Goal: Communication & Community: Connect with others

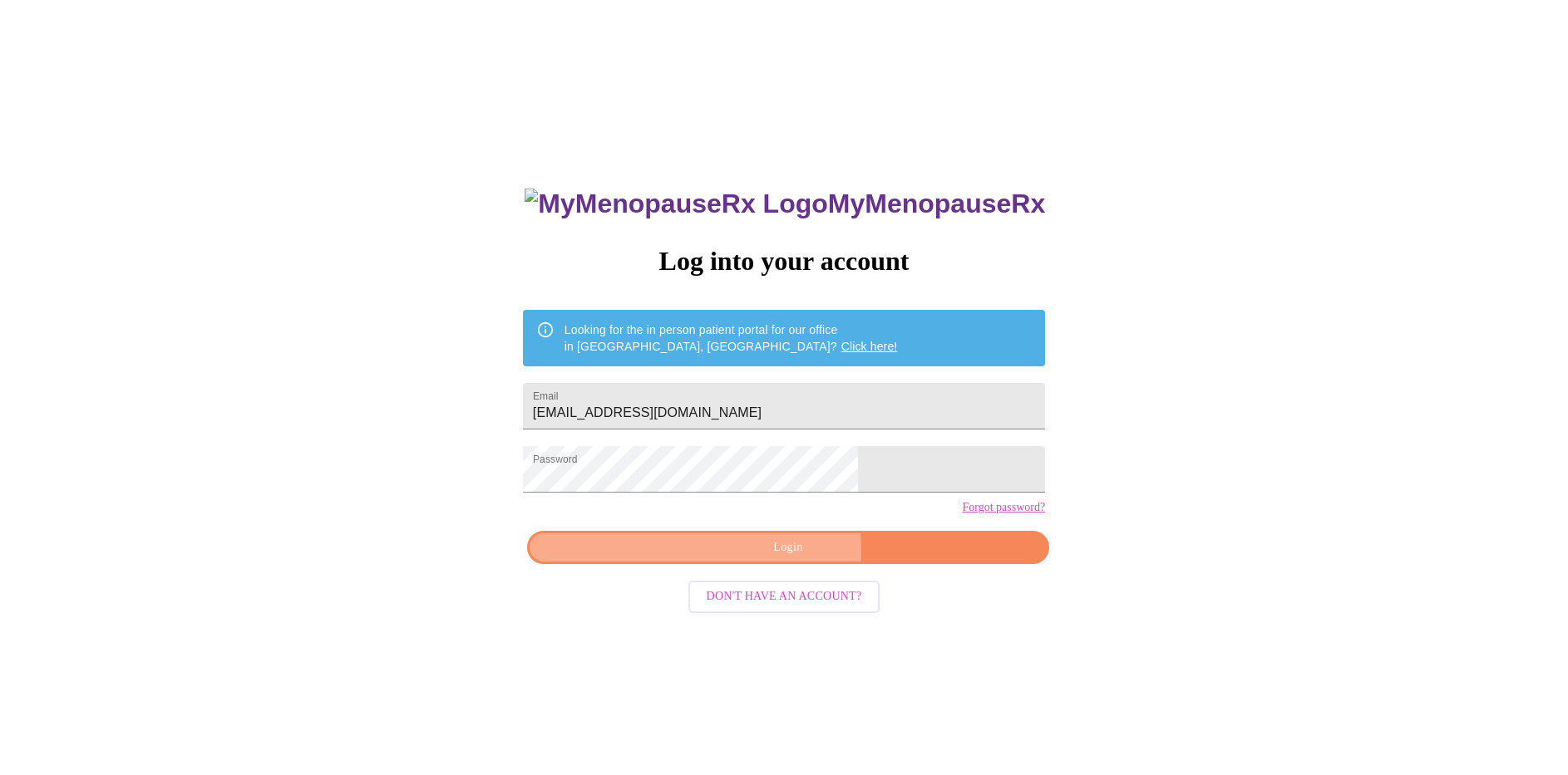
click at [715, 558] on span "Login" at bounding box center [788, 548] width 484 height 20
click at [736, 565] on button "Login" at bounding box center [788, 548] width 523 height 34
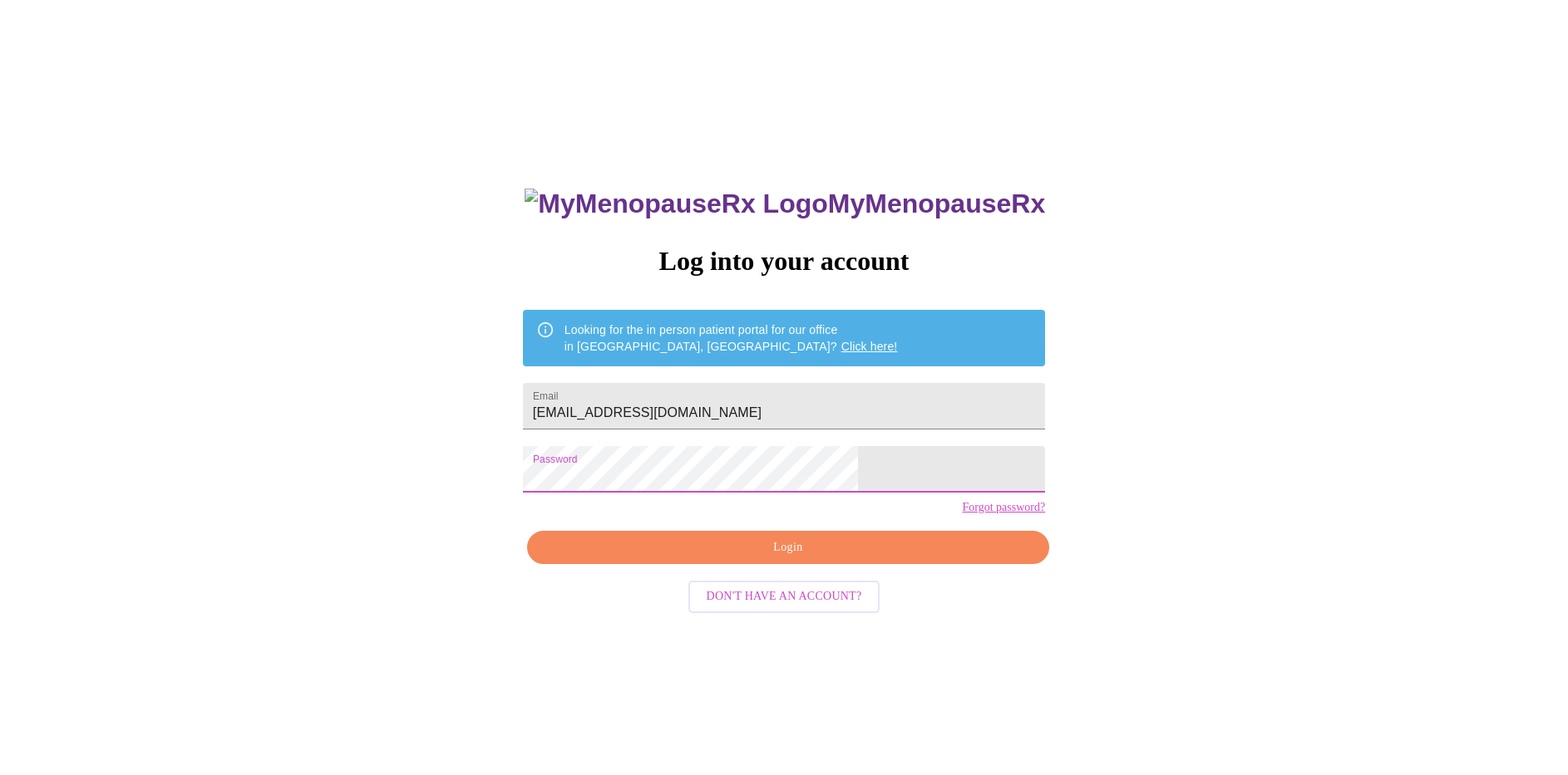
click at [712, 558] on span "Login" at bounding box center [788, 548] width 484 height 20
click at [761, 406] on input "[EMAIL_ADDRESS][DOMAIN_NAME]" at bounding box center [784, 406] width 523 height 47
type input "[EMAIL_ADDRESS][DOMAIN_NAME]"
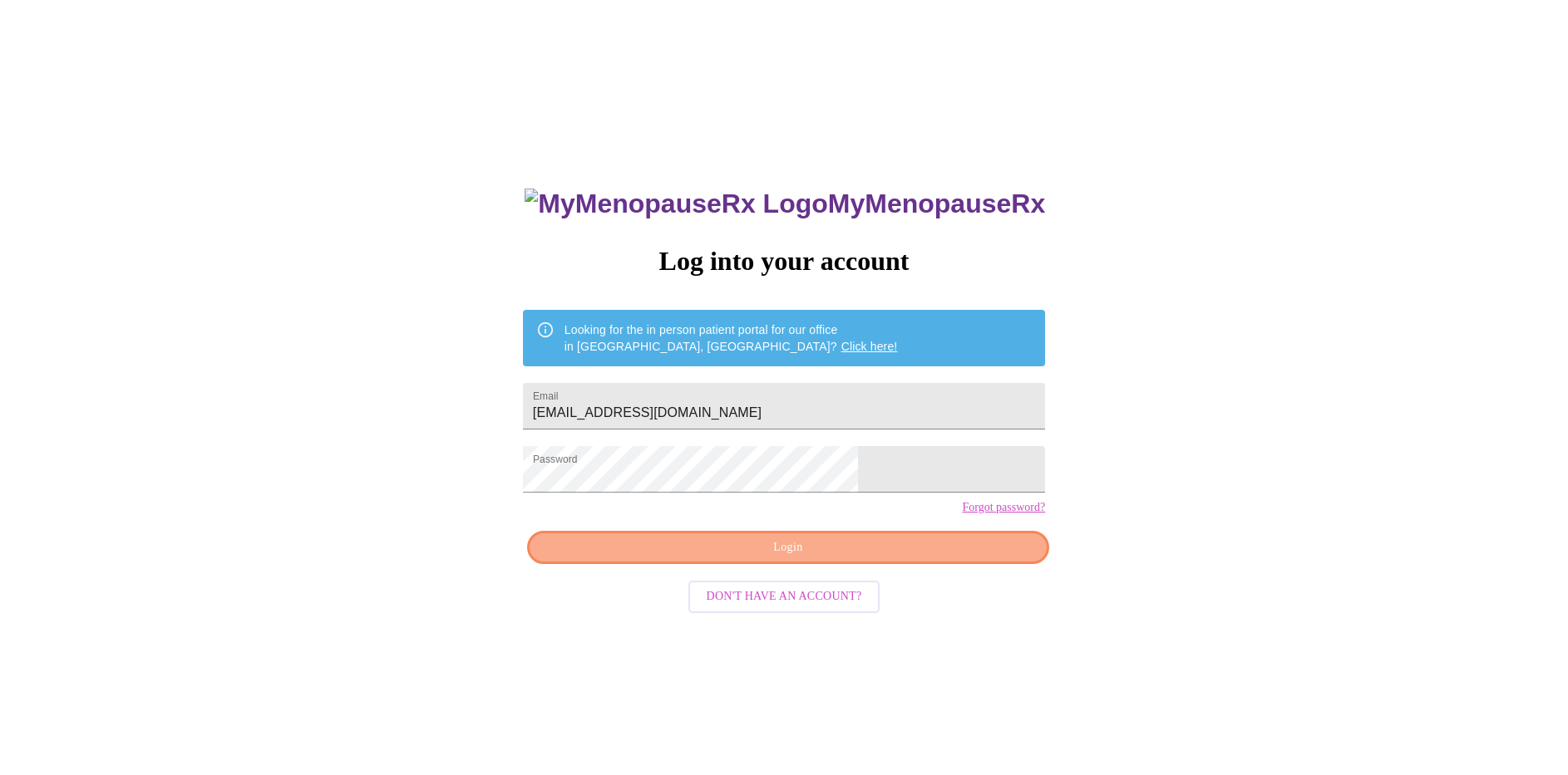
click at [896, 558] on span "Login" at bounding box center [788, 548] width 484 height 20
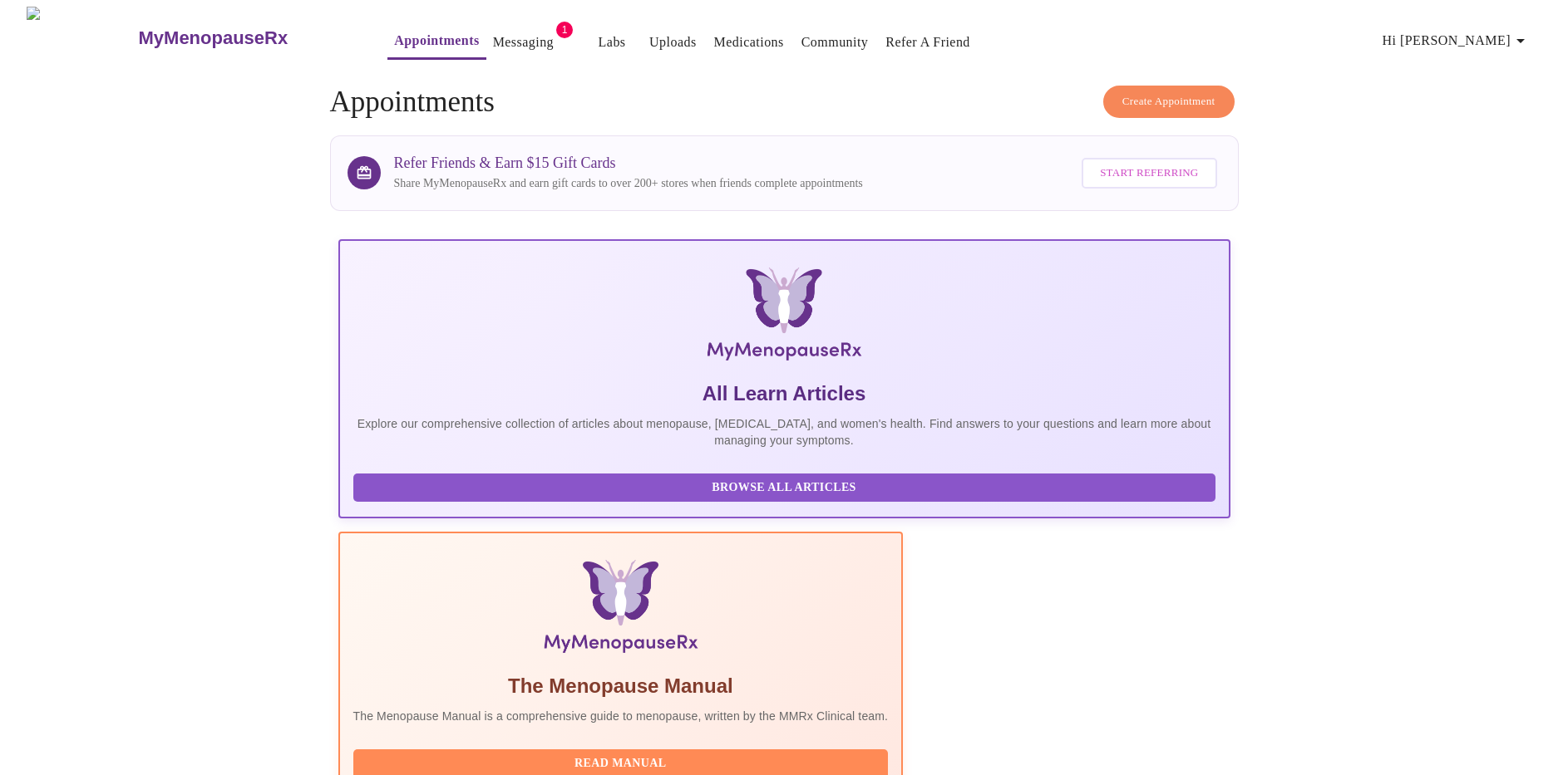
scroll to position [19, 0]
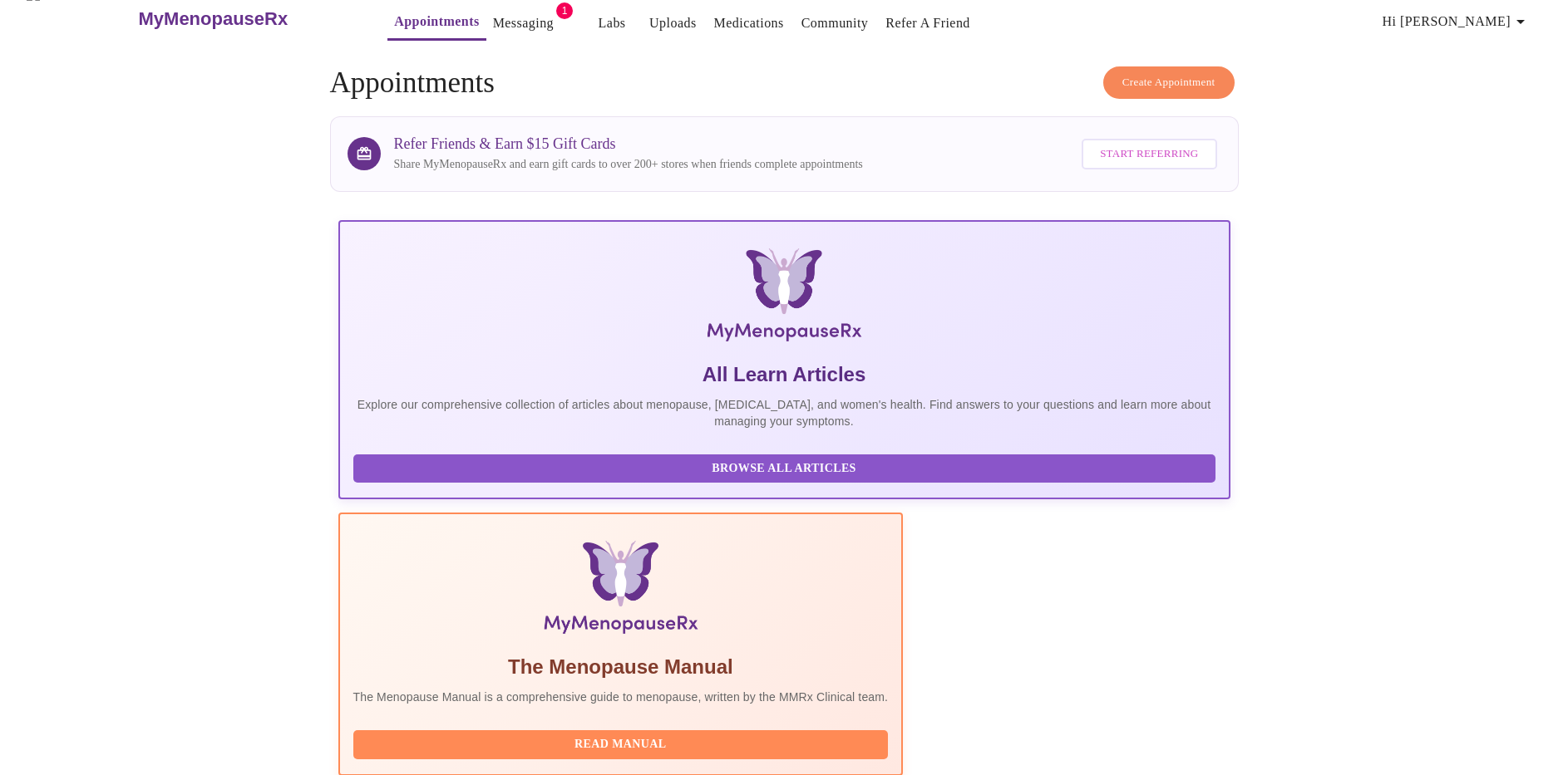
click at [767, 654] on h5 "The Menopause Manual" at bounding box center [621, 667] width 535 height 26
click at [493, 12] on link "Messaging" at bounding box center [523, 23] width 60 height 23
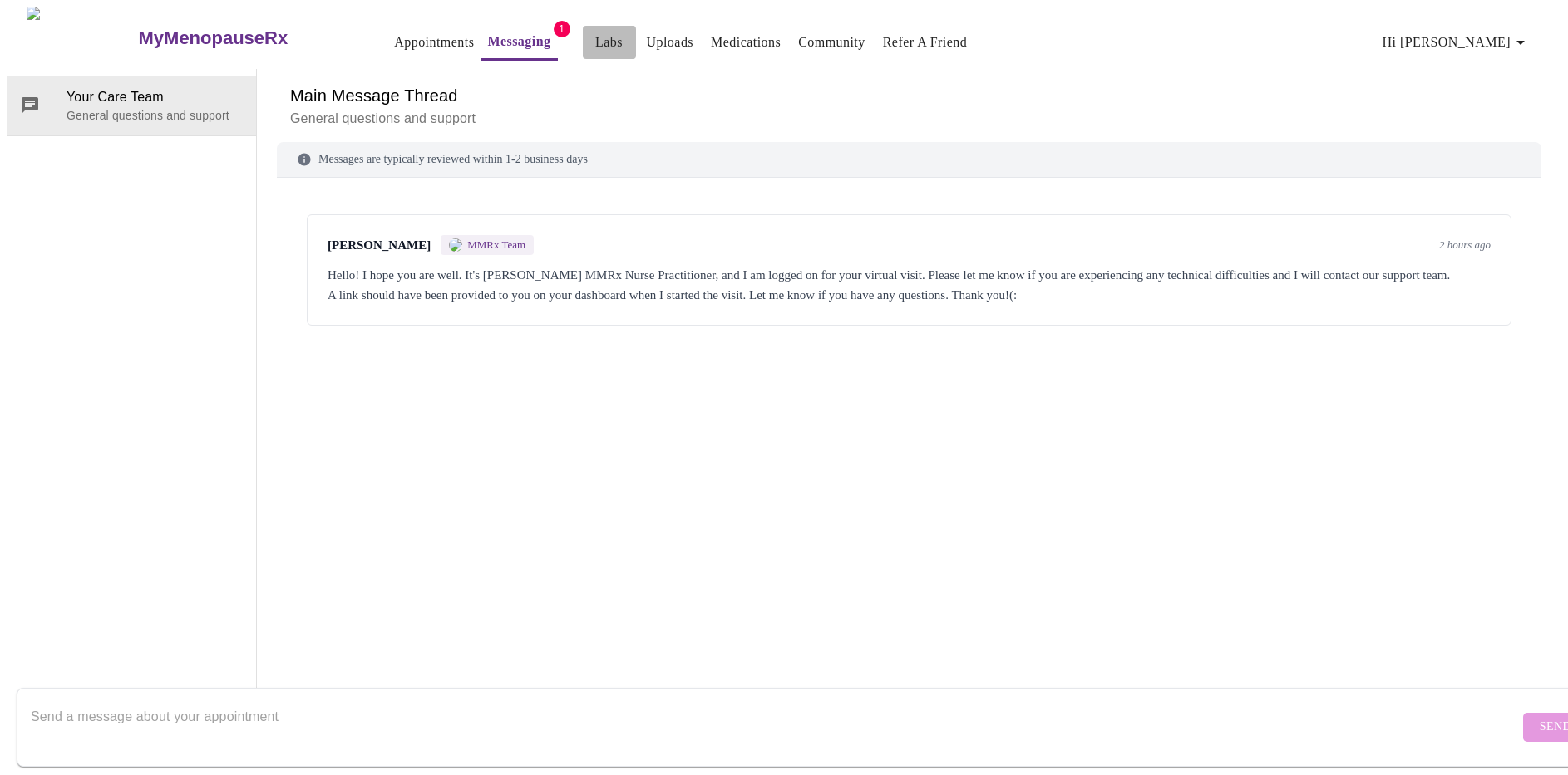
click at [595, 35] on link "Labs" at bounding box center [609, 42] width 27 height 23
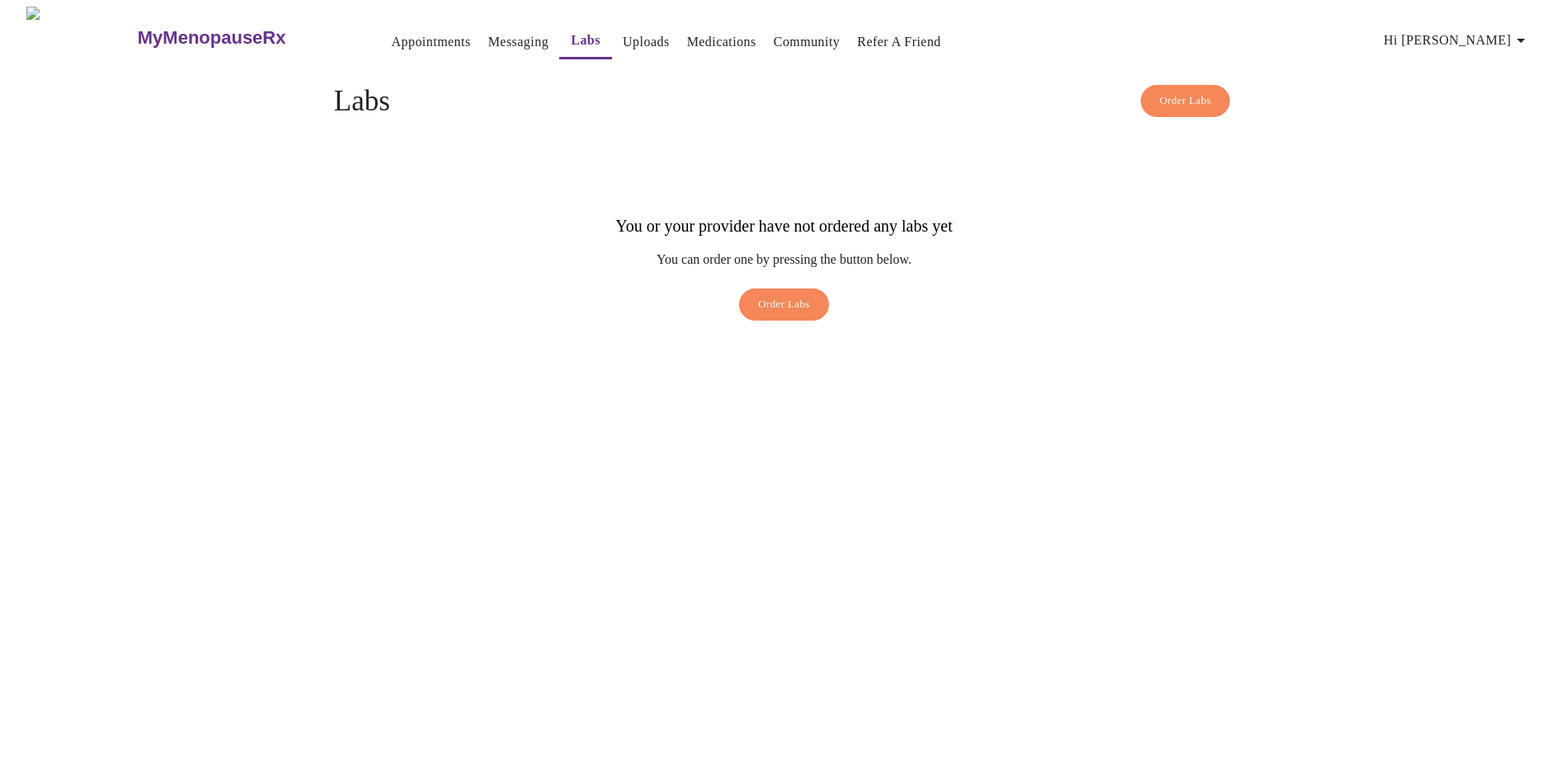
click at [692, 33] on link "Medications" at bounding box center [722, 41] width 69 height 23
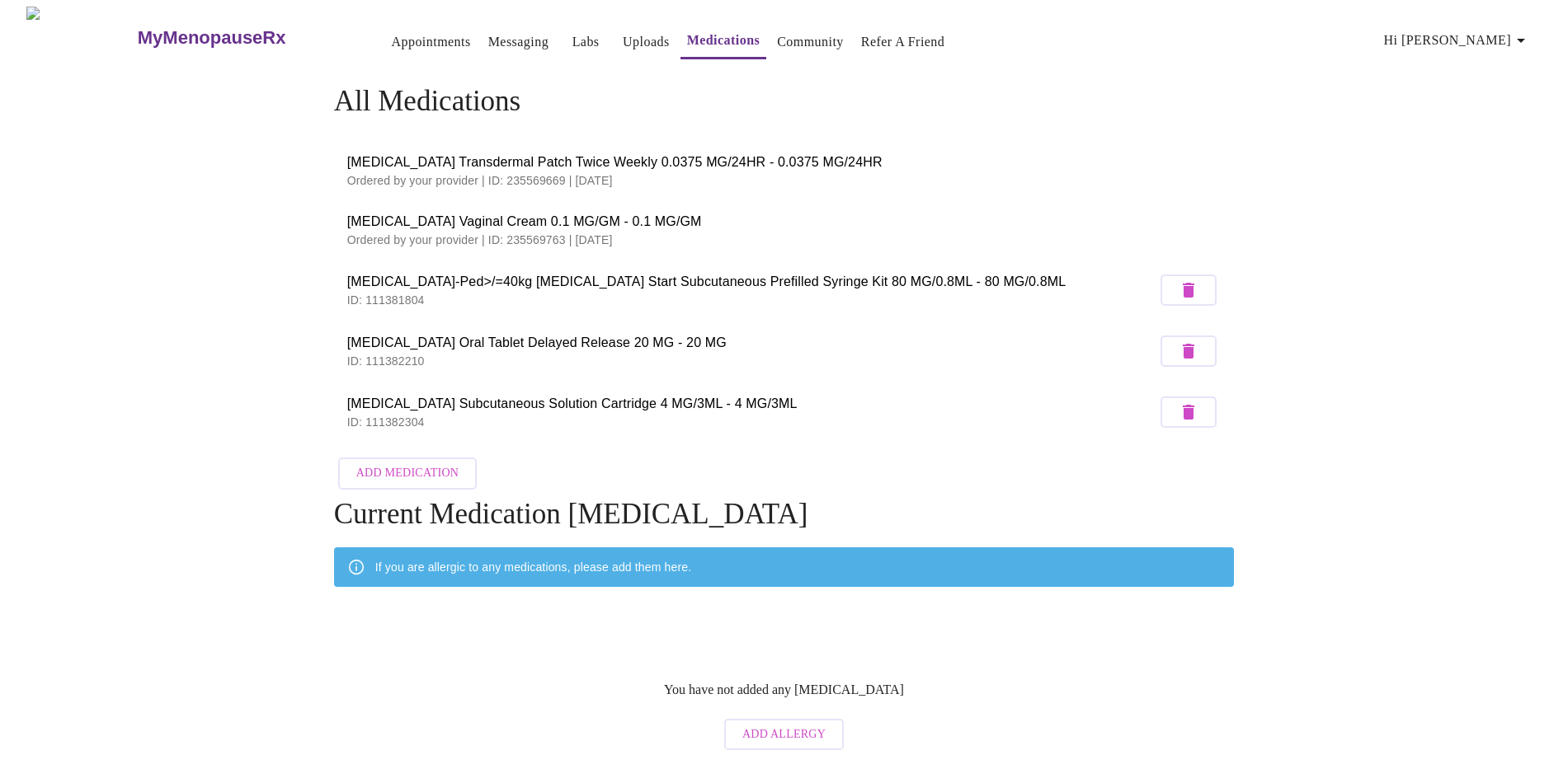
click at [572, 35] on link "Labs" at bounding box center [586, 41] width 27 height 23
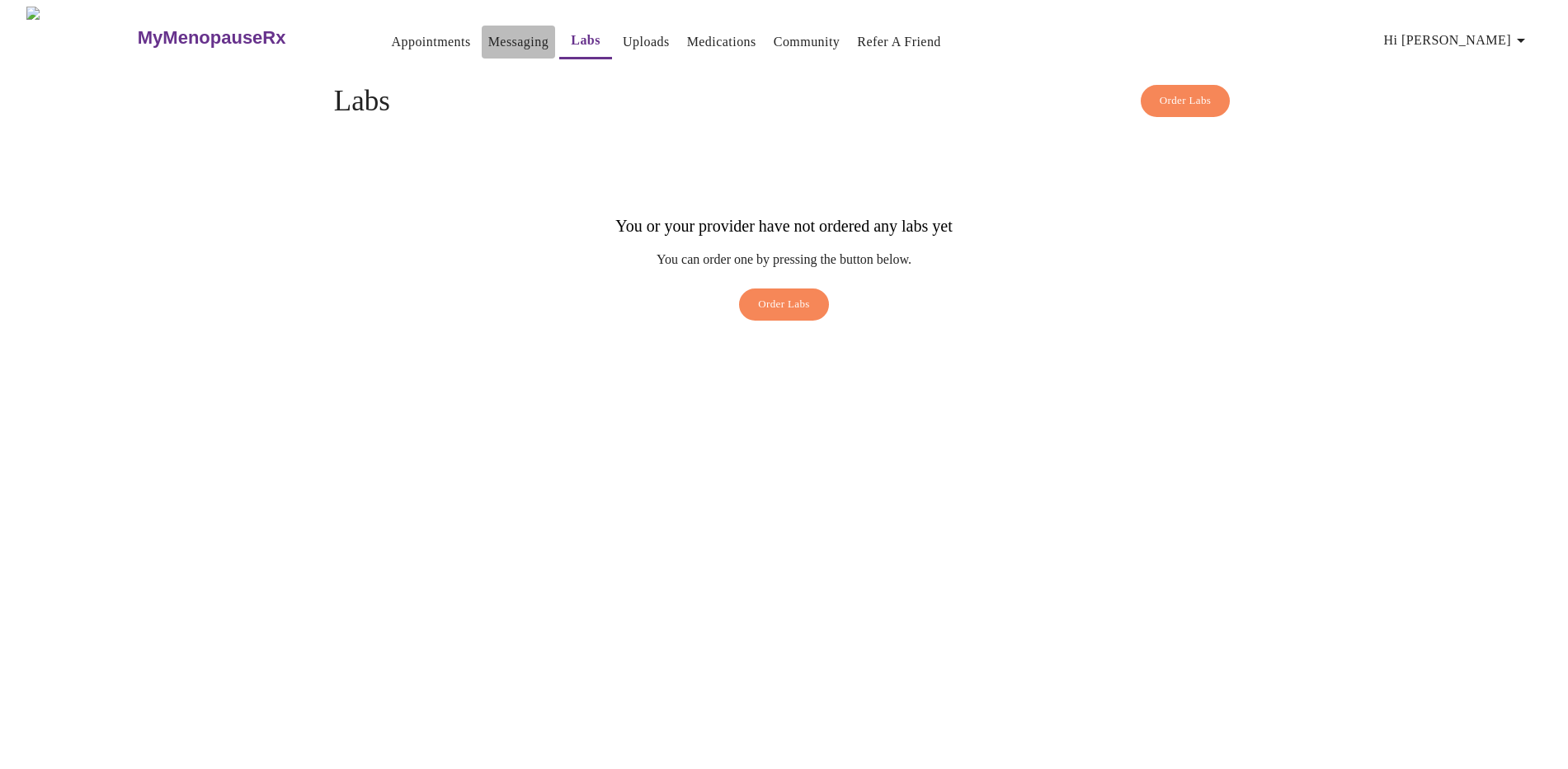
click at [488, 39] on link "Messaging" at bounding box center [518, 41] width 60 height 23
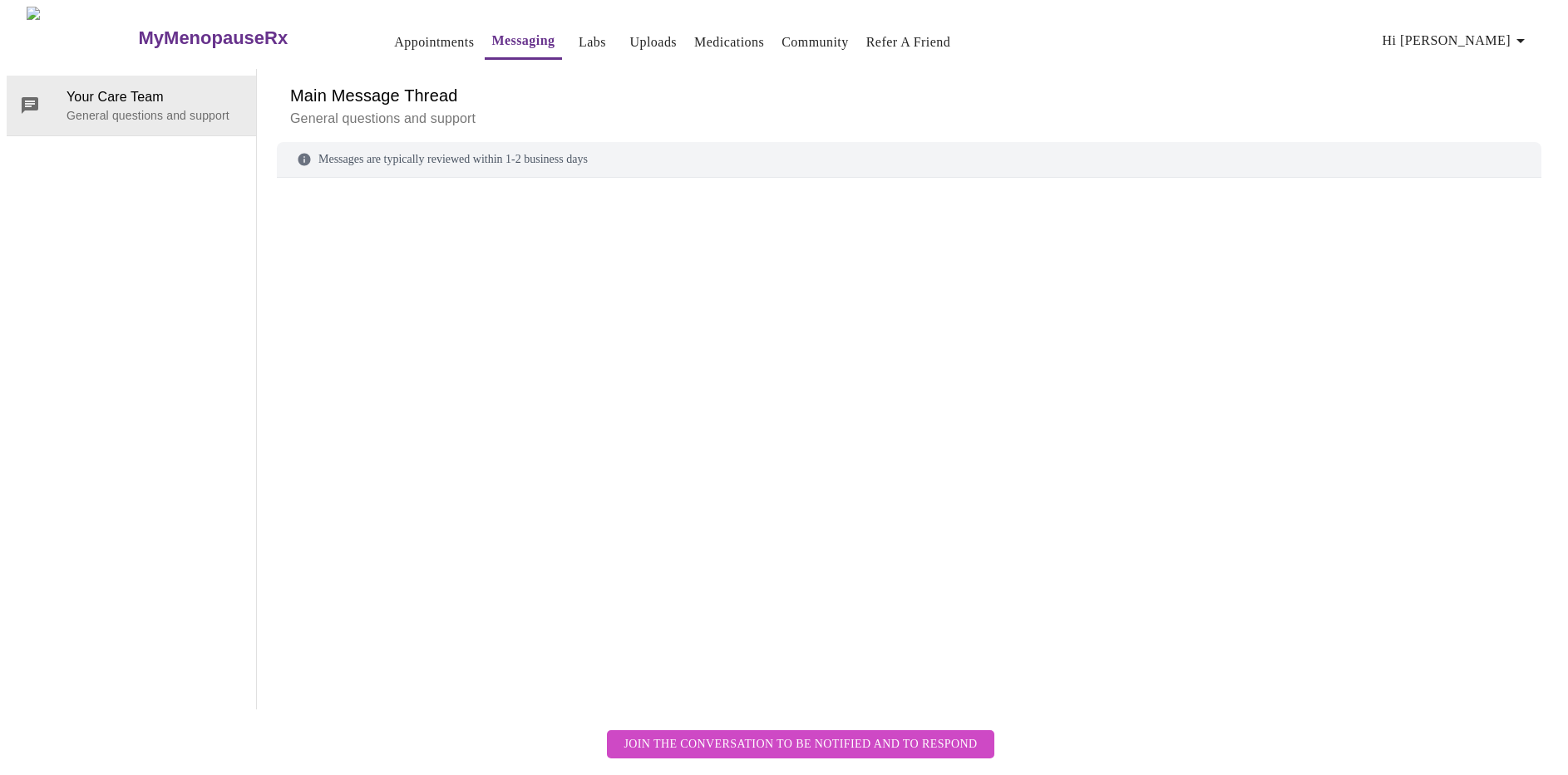
scroll to position [62, 0]
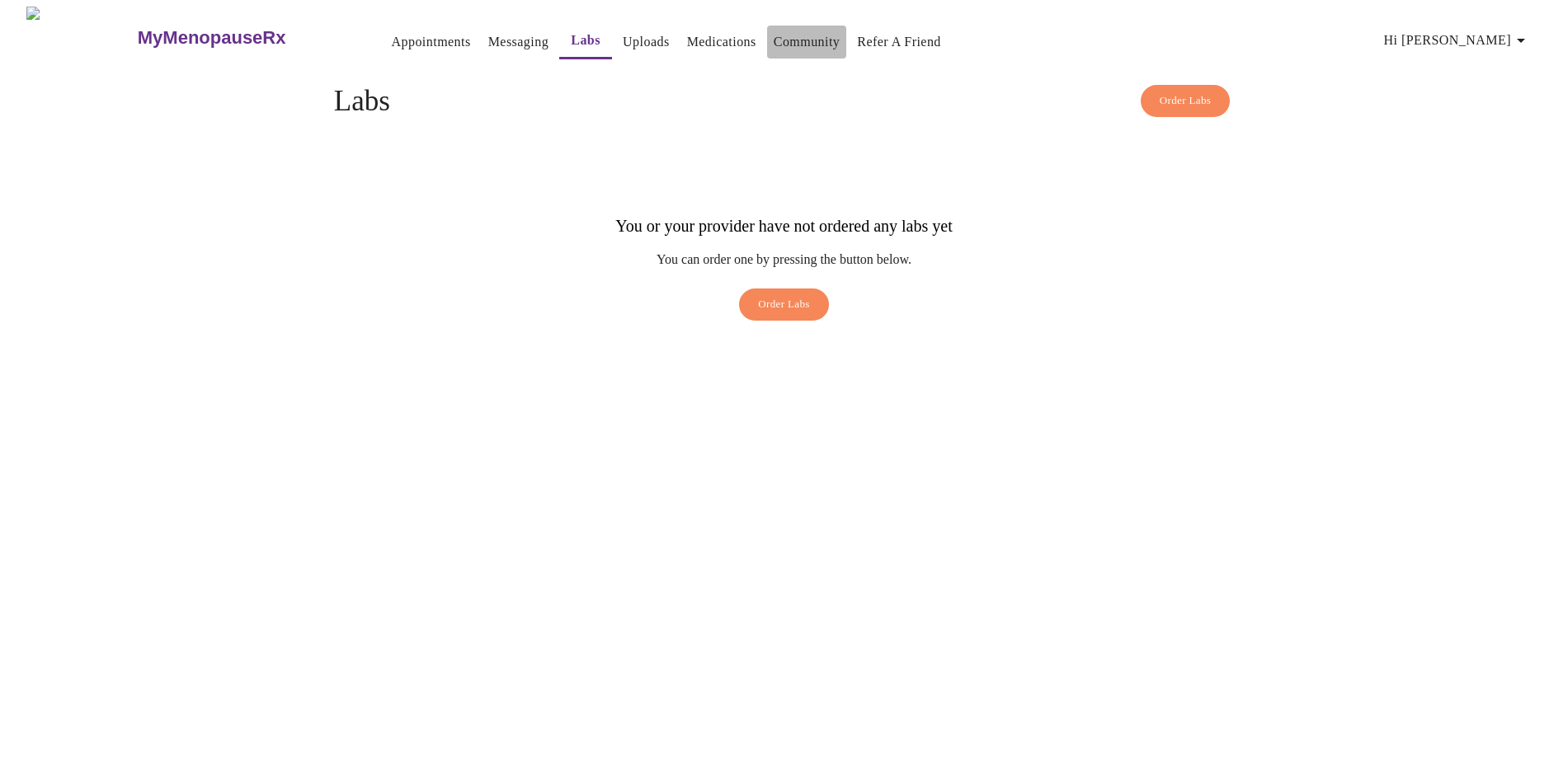
click at [773, 37] on link "Community" at bounding box center [806, 41] width 67 height 23
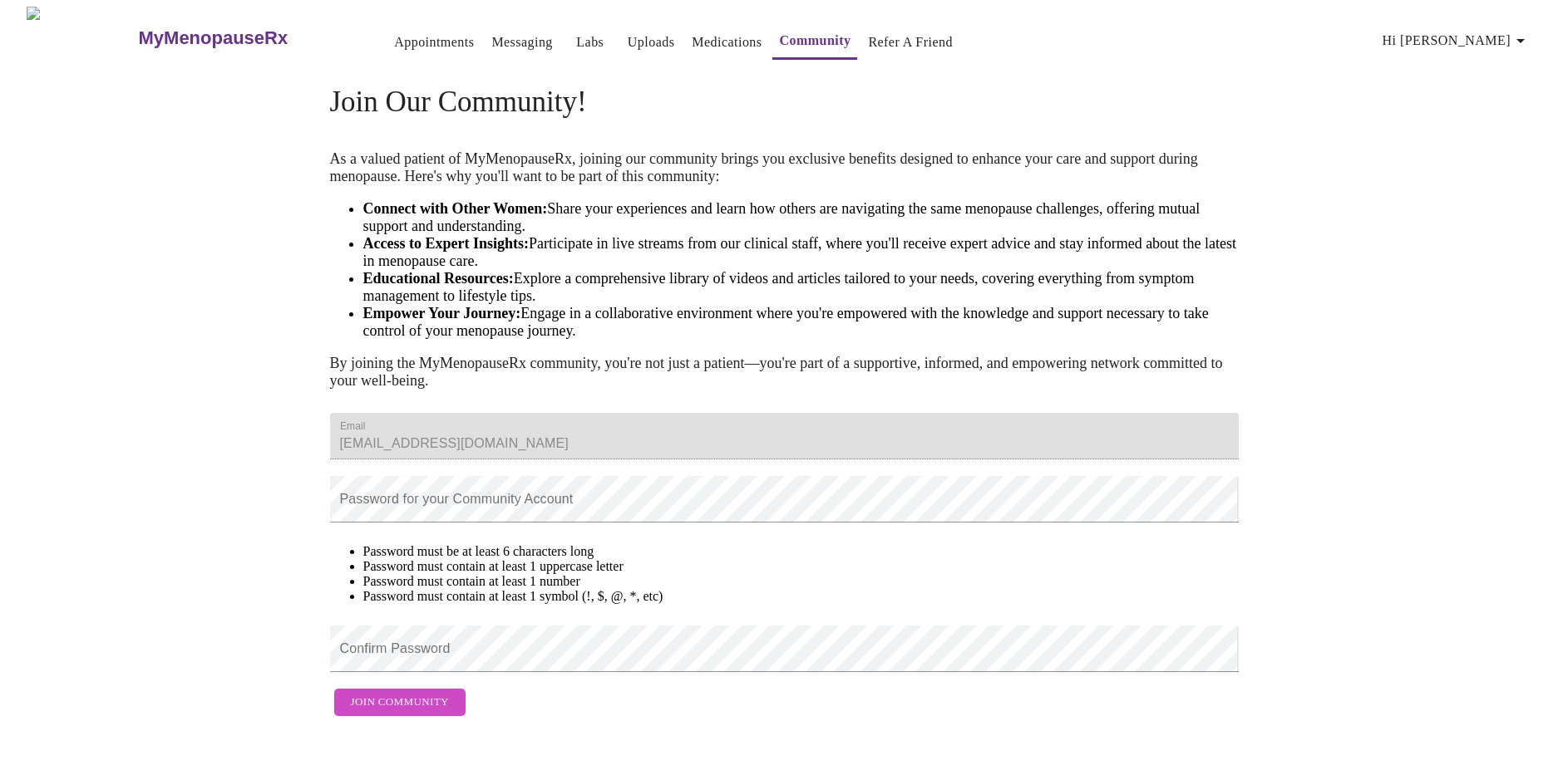
click at [806, 32] on link "Community" at bounding box center [815, 40] width 72 height 23
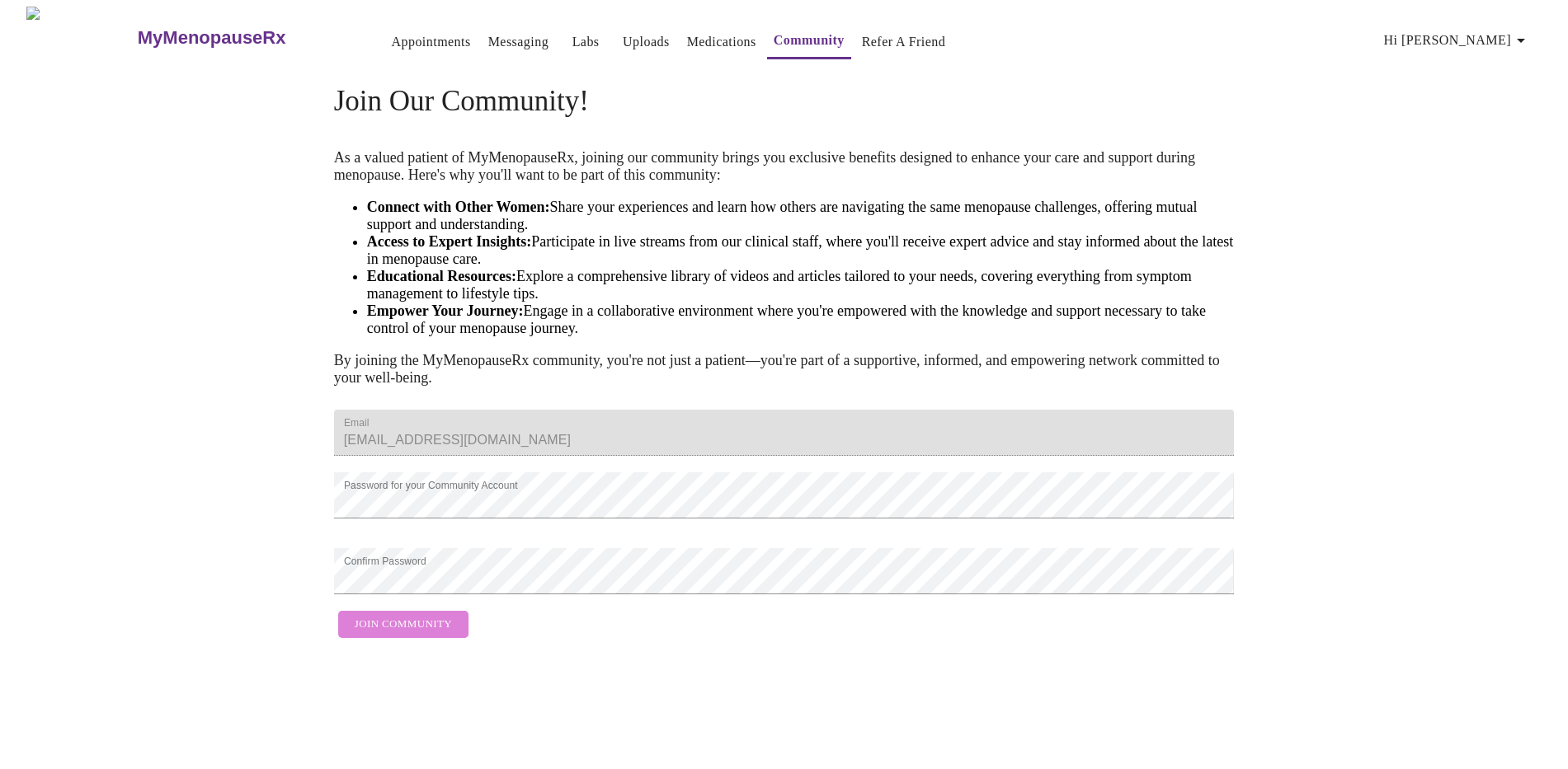
click at [437, 634] on span "Join Community" at bounding box center [403, 625] width 97 height 19
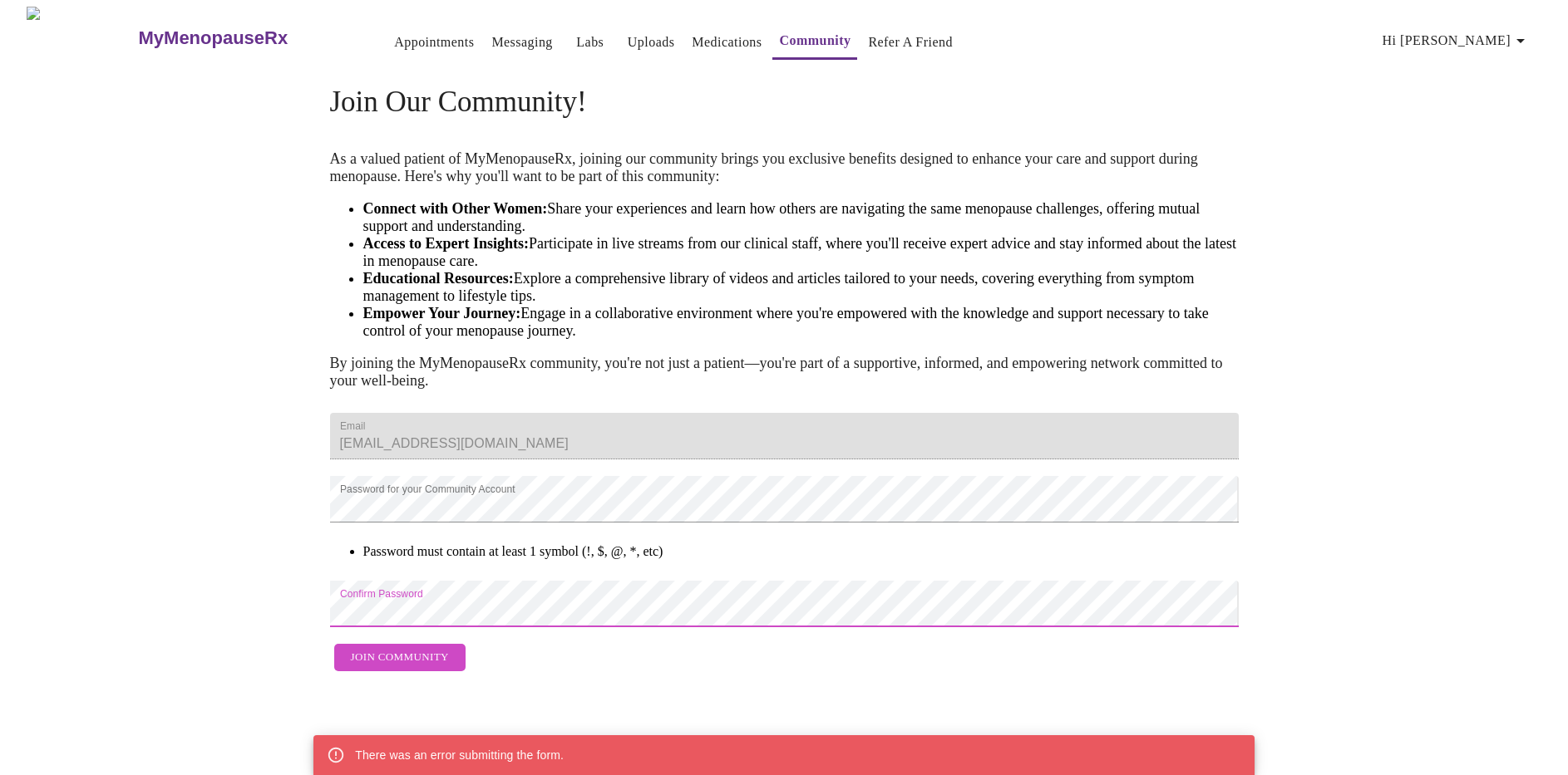
scroll to position [14, 0]
click at [432, 667] on span "Join Community" at bounding box center [399, 658] width 98 height 19
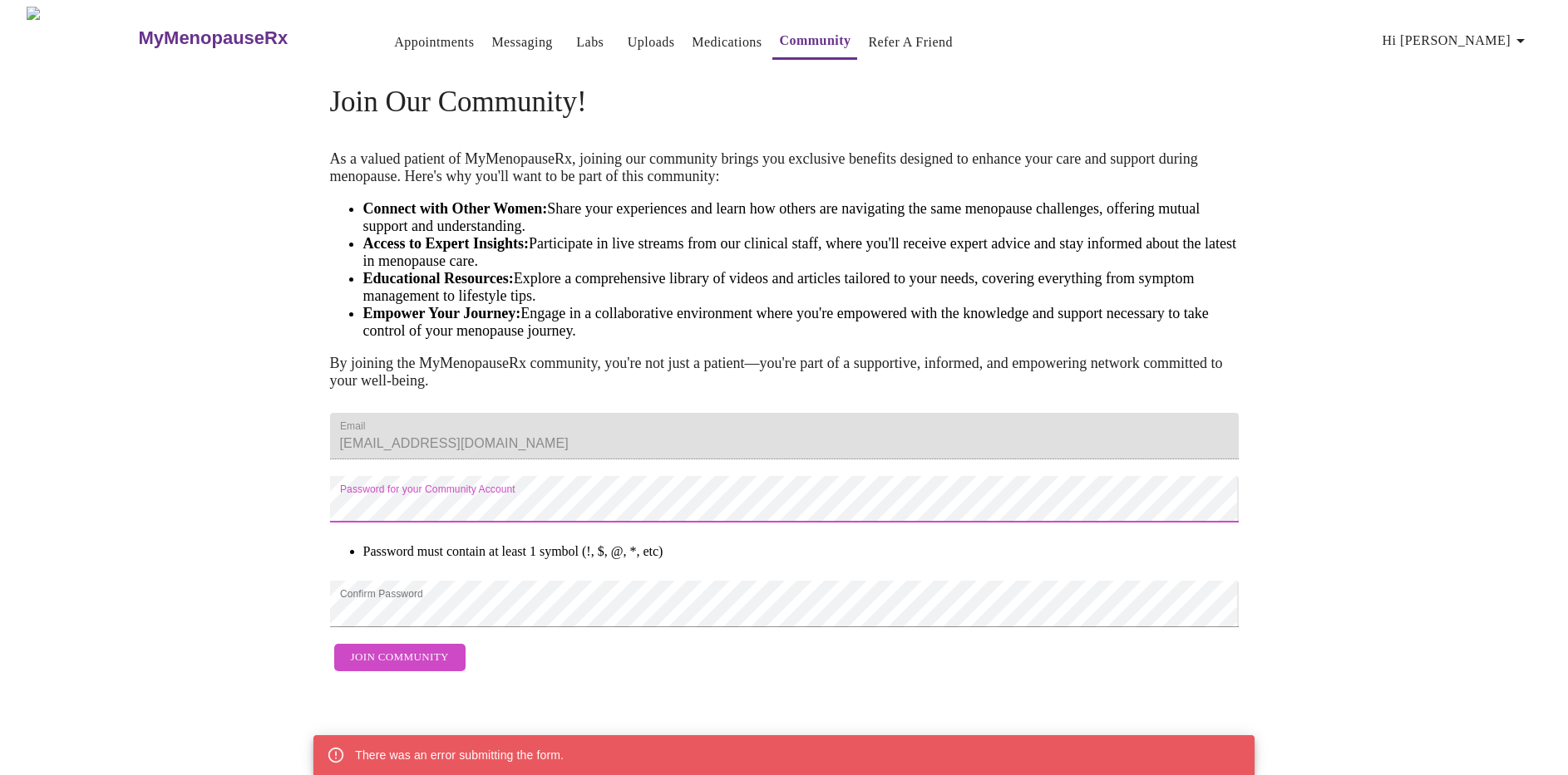
scroll to position [0, 0]
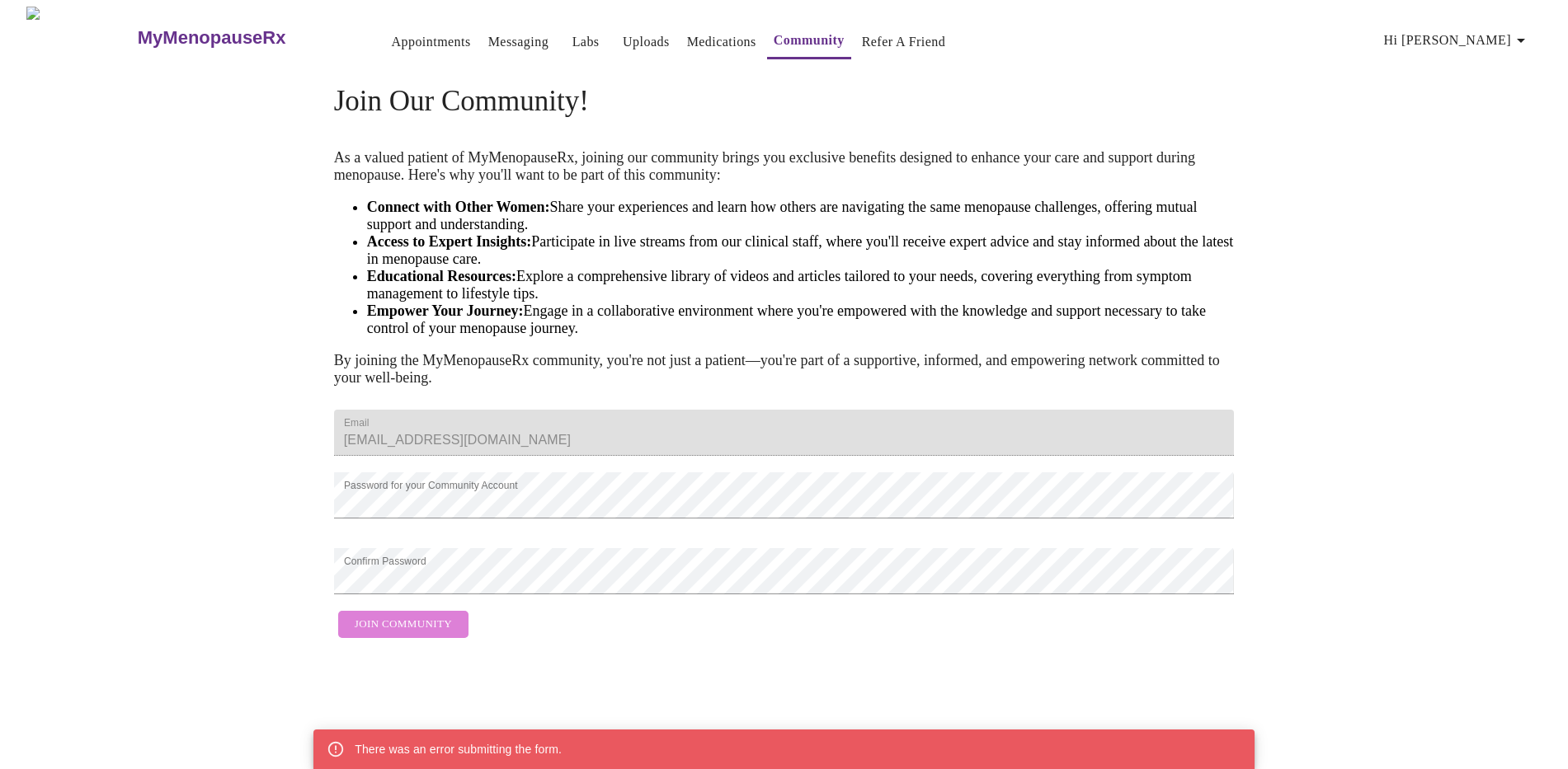
click at [404, 634] on span "Join Community" at bounding box center [403, 625] width 97 height 19
click at [393, 634] on span "Join Community" at bounding box center [403, 625] width 97 height 19
